Goal: Check status

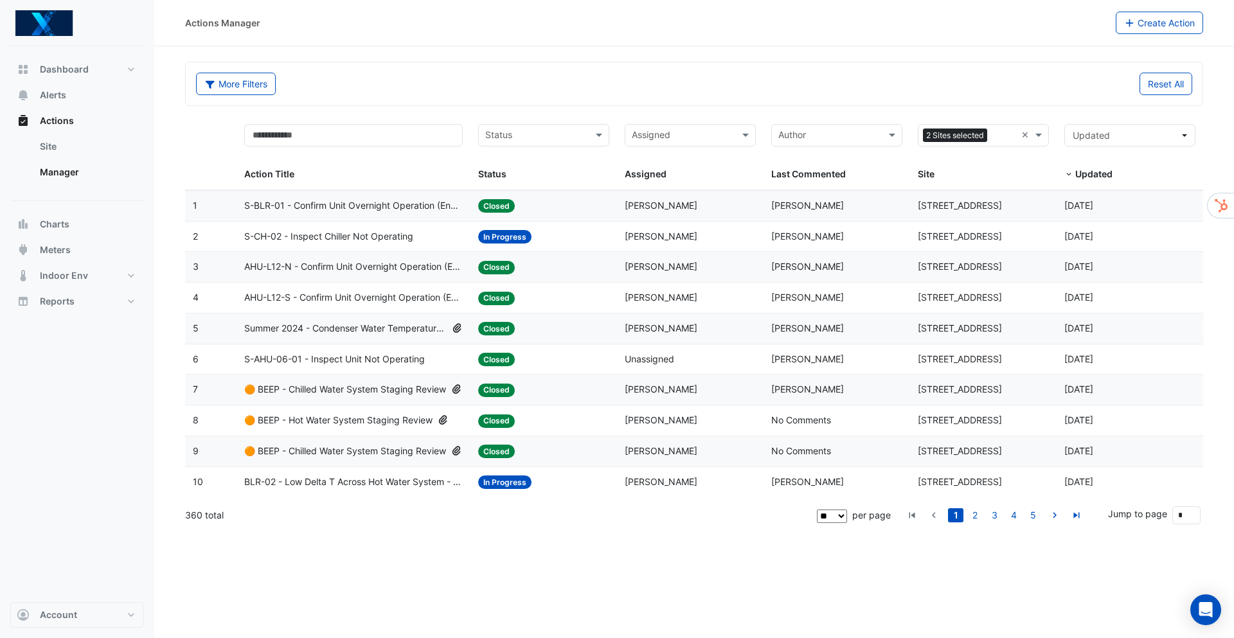
click at [390, 237] on span "S-CH-02 - Inspect Chiller Not Operating" at bounding box center [328, 236] width 169 height 15
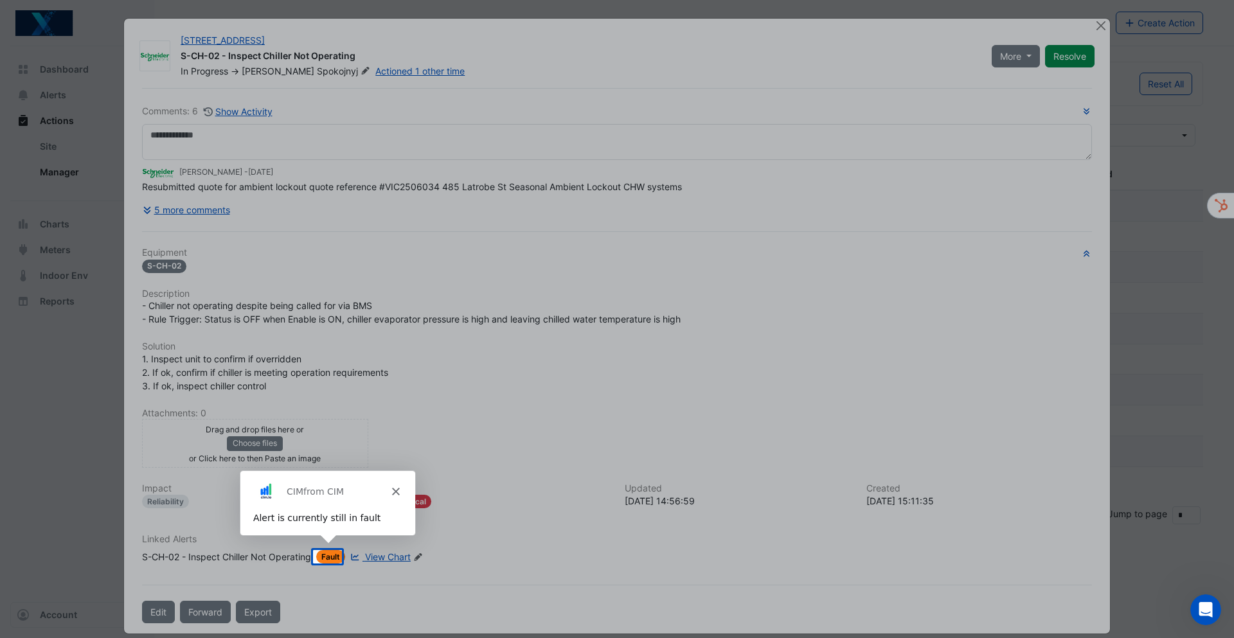
click at [266, 213] on div "Product tour overlay" at bounding box center [617, 319] width 1234 height 638
click at [393, 492] on polygon "Close" at bounding box center [395, 490] width 8 height 8
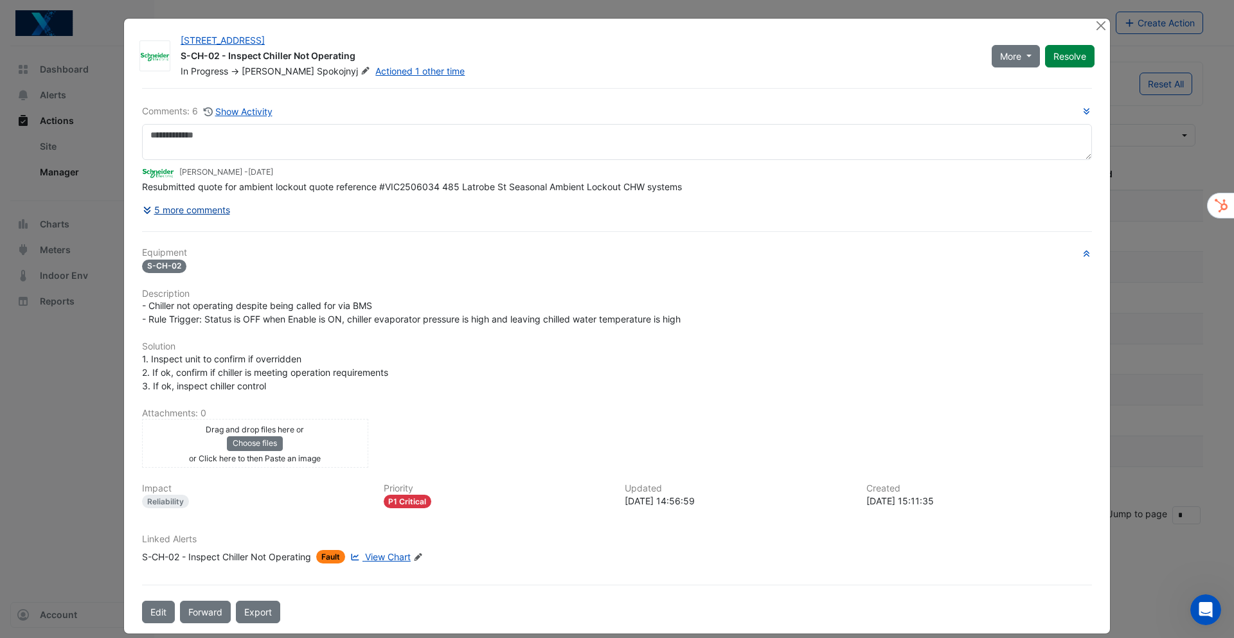
click at [196, 211] on button "5 more comments" at bounding box center [186, 210] width 89 height 22
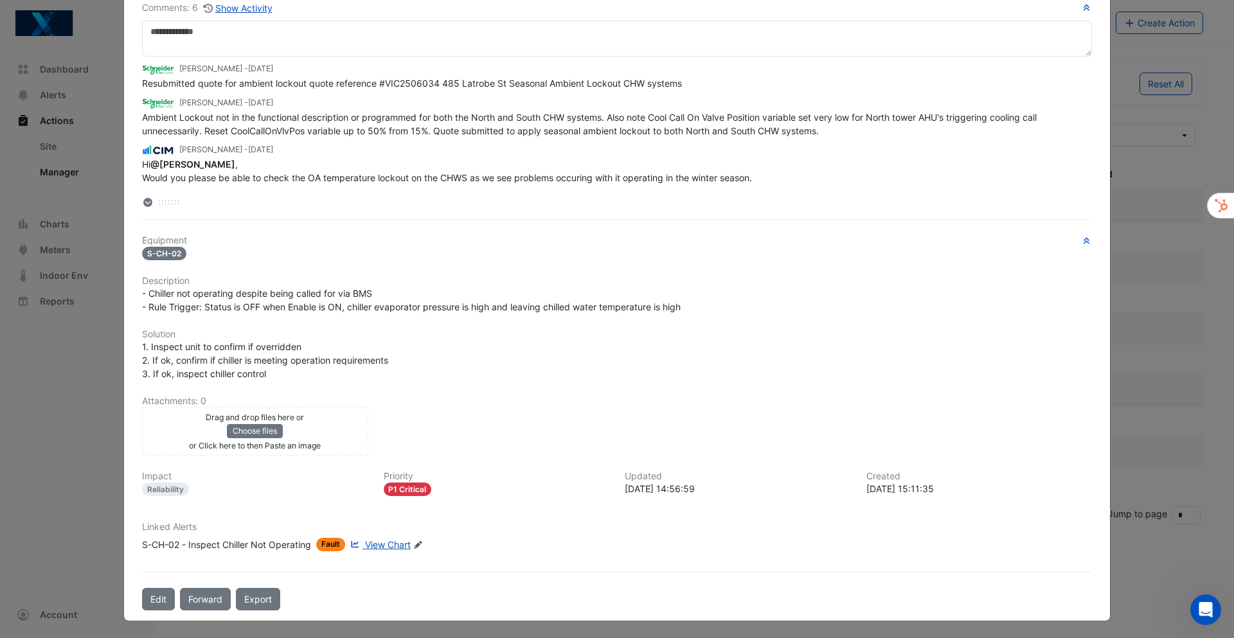
scroll to position [105, 0]
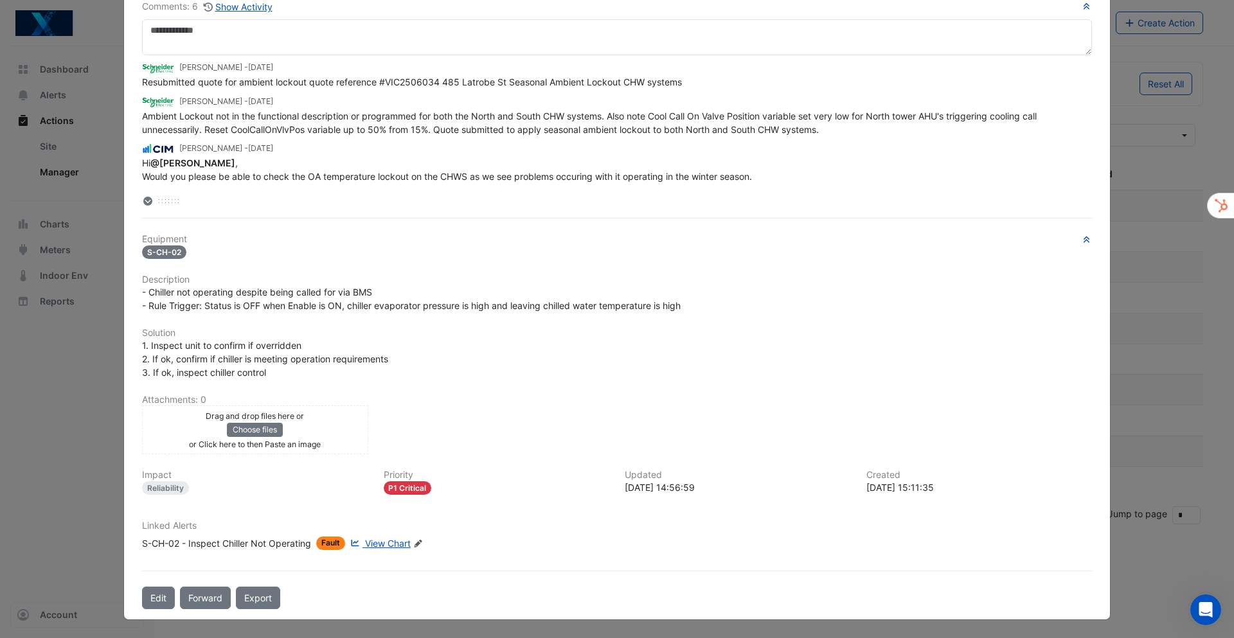
click at [384, 544] on span "View Chart" at bounding box center [388, 543] width 46 height 11
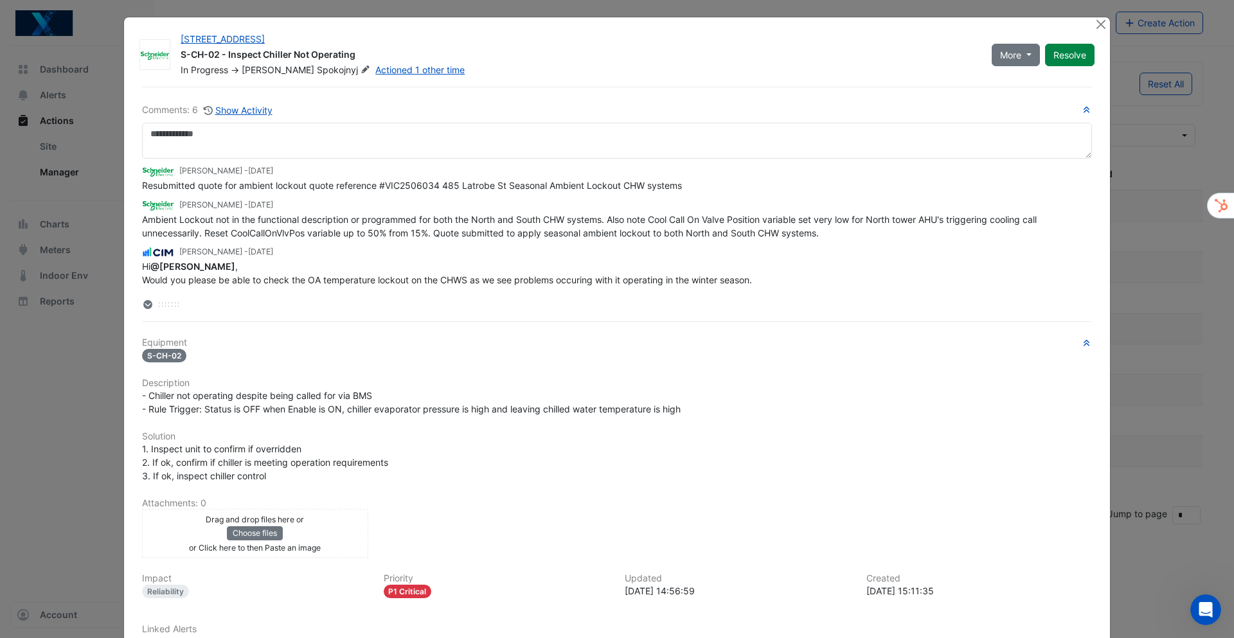
scroll to position [0, 0]
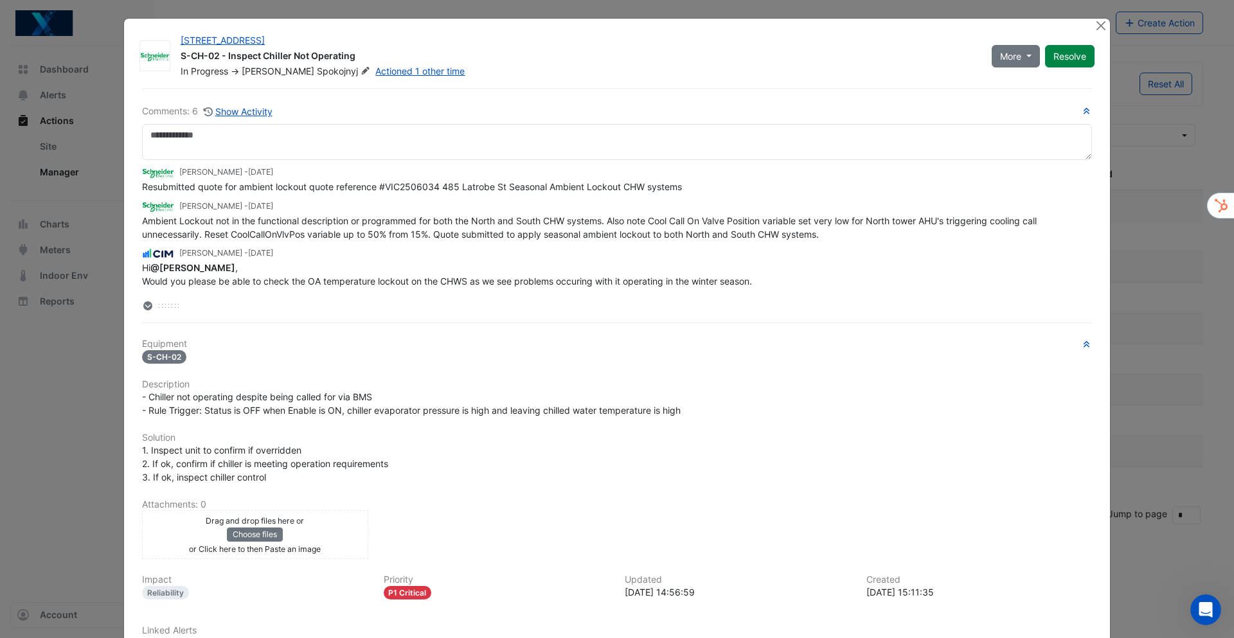
click at [195, 268] on span "@[PERSON_NAME]" at bounding box center [192, 267] width 85 height 11
click at [209, 269] on span "@[PERSON_NAME]" at bounding box center [192, 267] width 85 height 11
click at [324, 267] on div "Hi @[PERSON_NAME] , Would you please be able to check the OA temperature lockou…" at bounding box center [617, 281] width 950 height 40
